Goal: Book appointment/travel/reservation

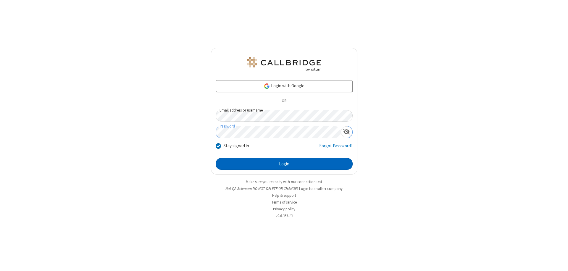
click at [284, 164] on button "Login" at bounding box center [284, 164] width 137 height 12
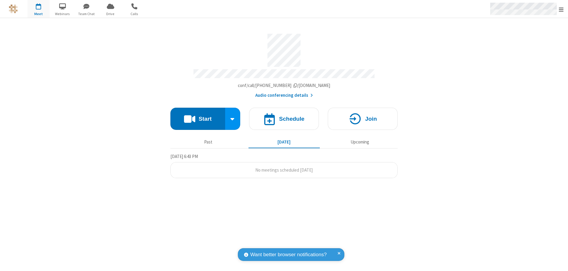
click at [561, 9] on span "Open menu" at bounding box center [561, 10] width 5 height 6
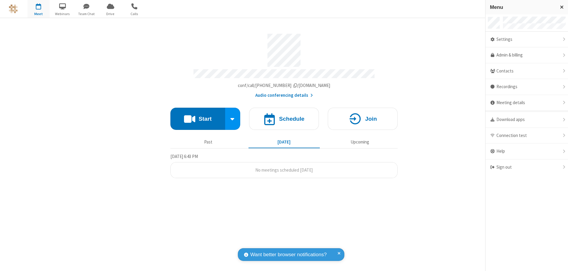
click at [38, 9] on span "button" at bounding box center [39, 6] width 22 height 10
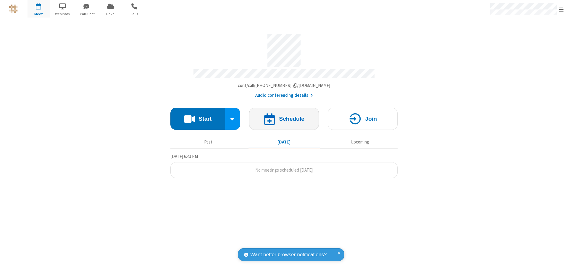
click at [284, 116] on h4 "Schedule" at bounding box center [291, 119] width 25 height 6
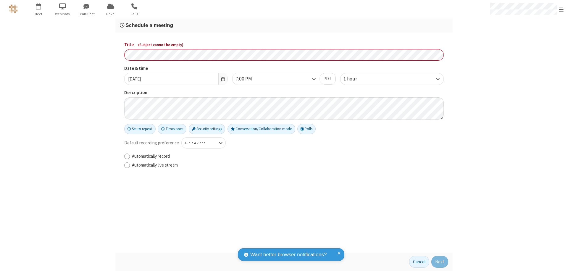
click at [284, 25] on h3 "Schedule a meeting" at bounding box center [284, 25] width 328 height 6
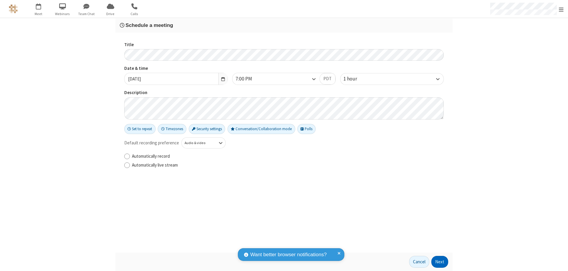
click at [440, 262] on button "Next" at bounding box center [439, 262] width 17 height 12
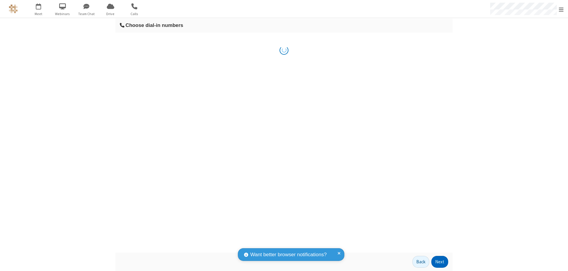
click at [440, 262] on button "Next" at bounding box center [439, 262] width 17 height 12
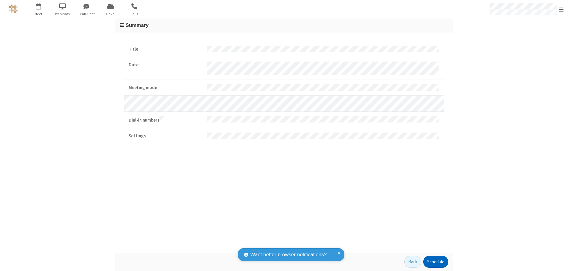
click at [435, 262] on button "Schedule" at bounding box center [435, 262] width 25 height 12
